Goal: Find specific page/section

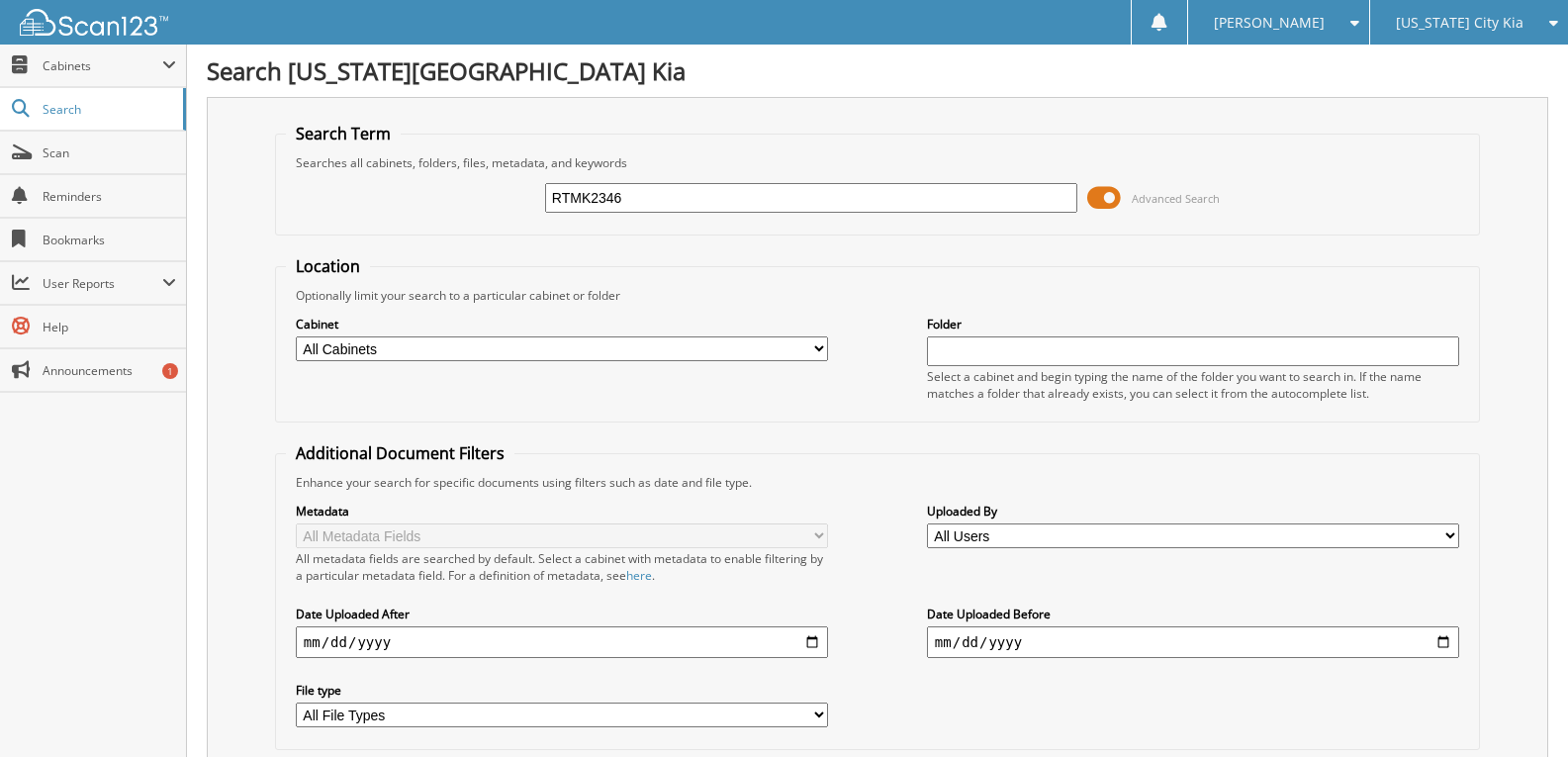
type input "RTMK2346"
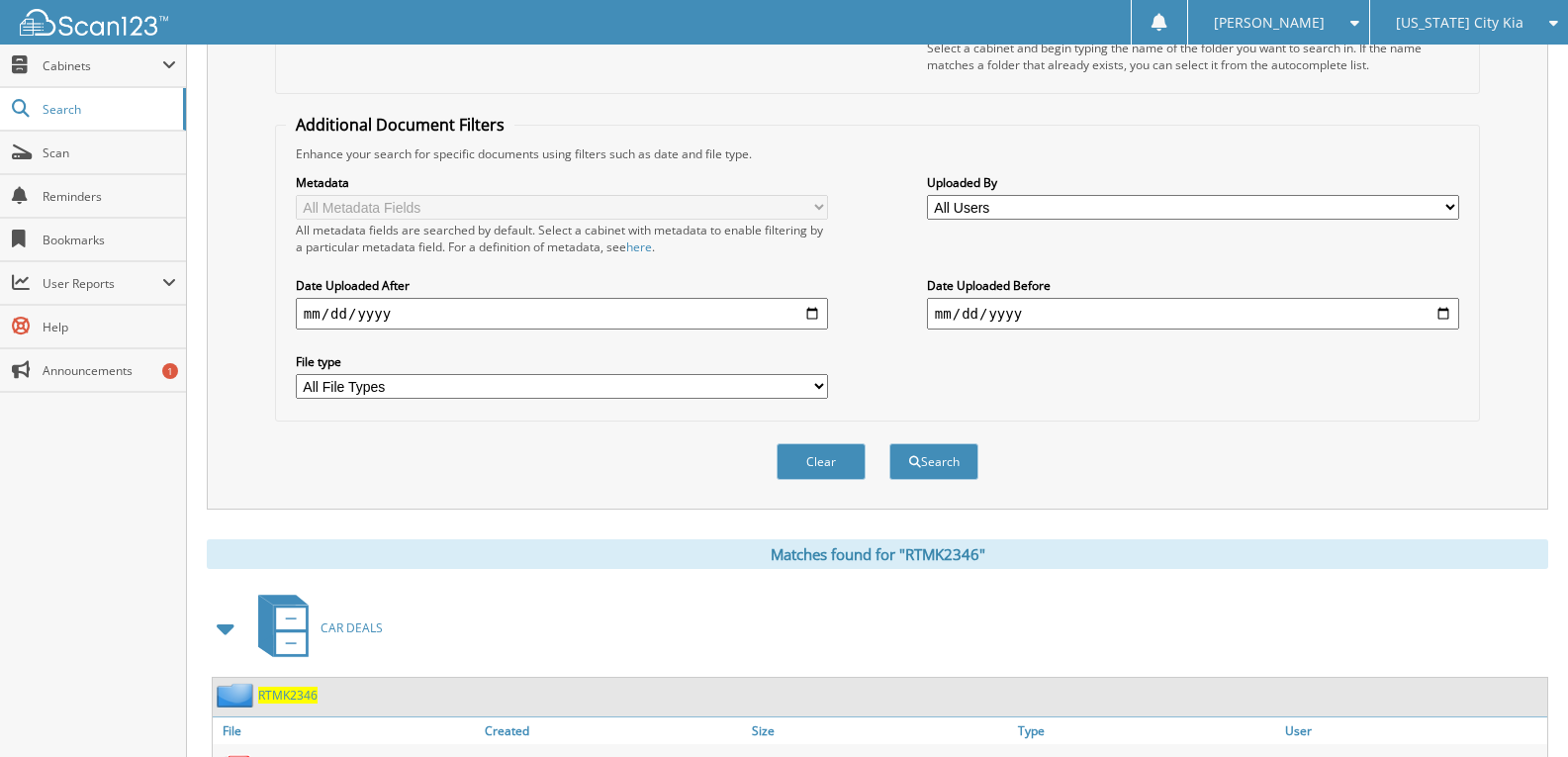
scroll to position [426, 0]
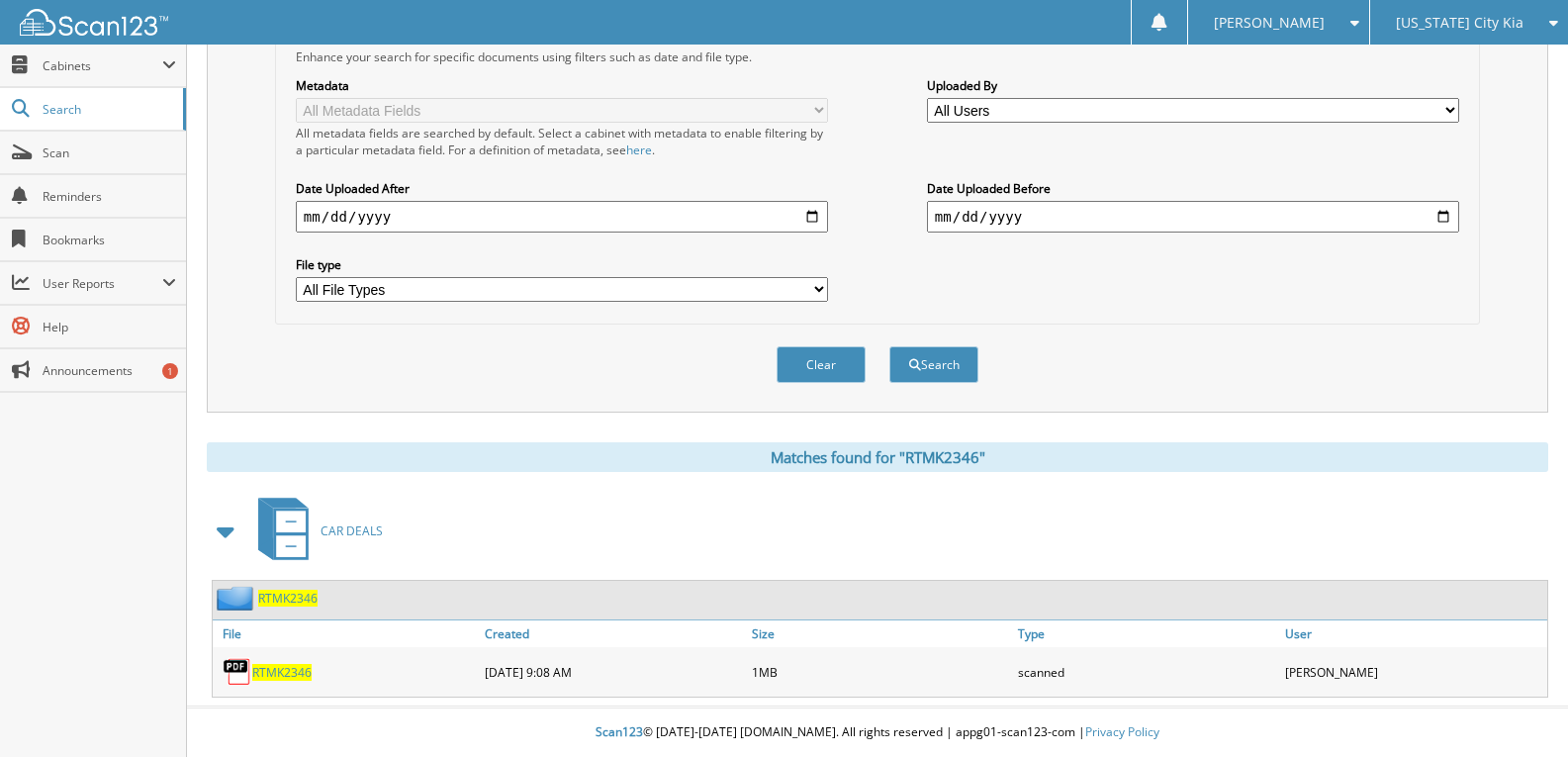
click at [296, 674] on span "RTMK2346" at bounding box center [281, 672] width 59 height 17
click at [91, 497] on div "Close Cabinets This Company All Companies Email Addresses" at bounding box center [93, 401] width 187 height 713
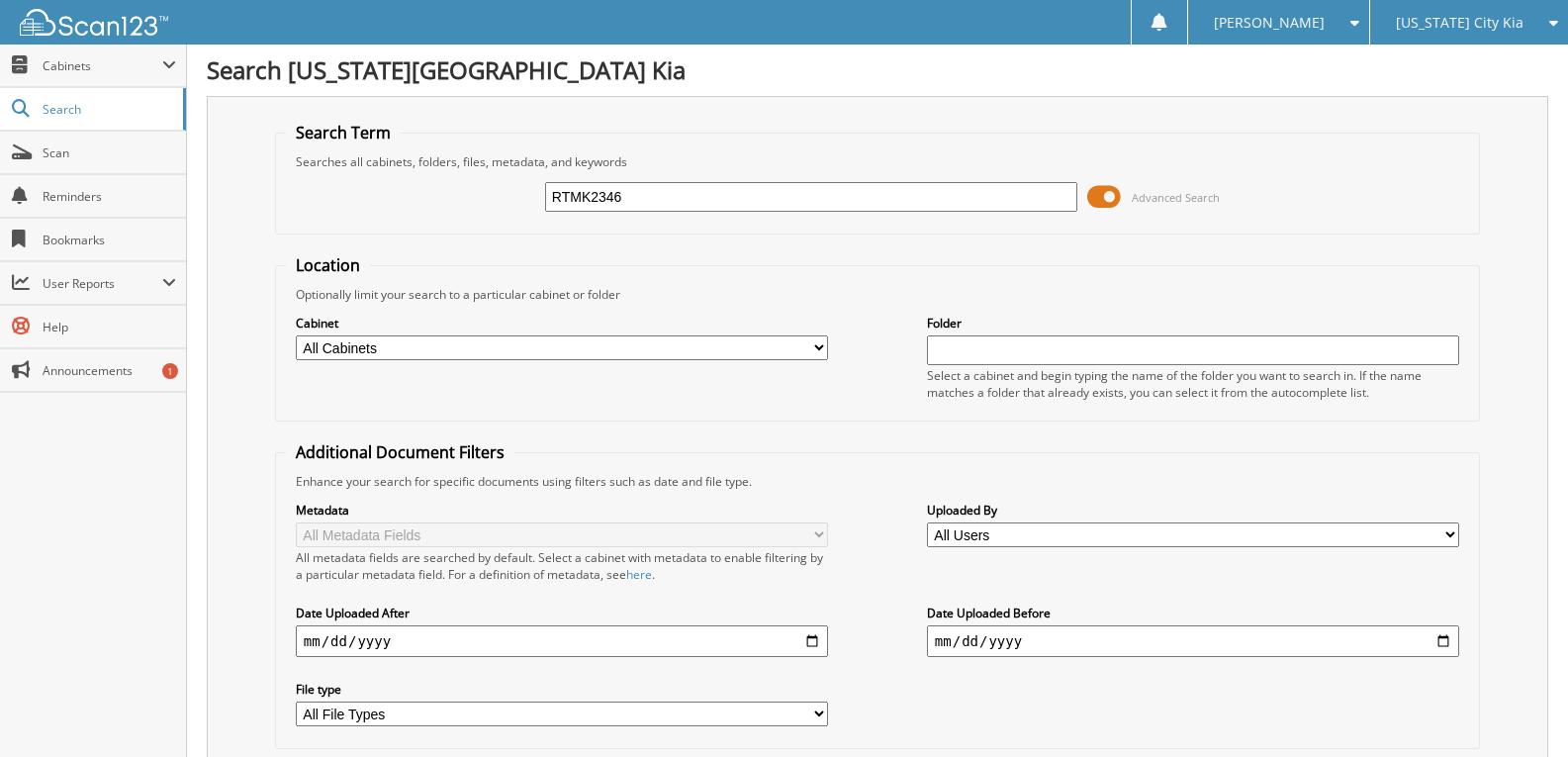
scroll to position [0, 0]
click at [78, 507] on div "Close Cabinets This Company All Companies Email Addresses" at bounding box center [93, 401] width 187 height 713
click at [100, 477] on div "Close Cabinets This Company All Companies Email Addresses" at bounding box center [93, 401] width 187 height 713
click at [78, 159] on span "Scan" at bounding box center [110, 153] width 134 height 17
